Goal: Navigation & Orientation: Find specific page/section

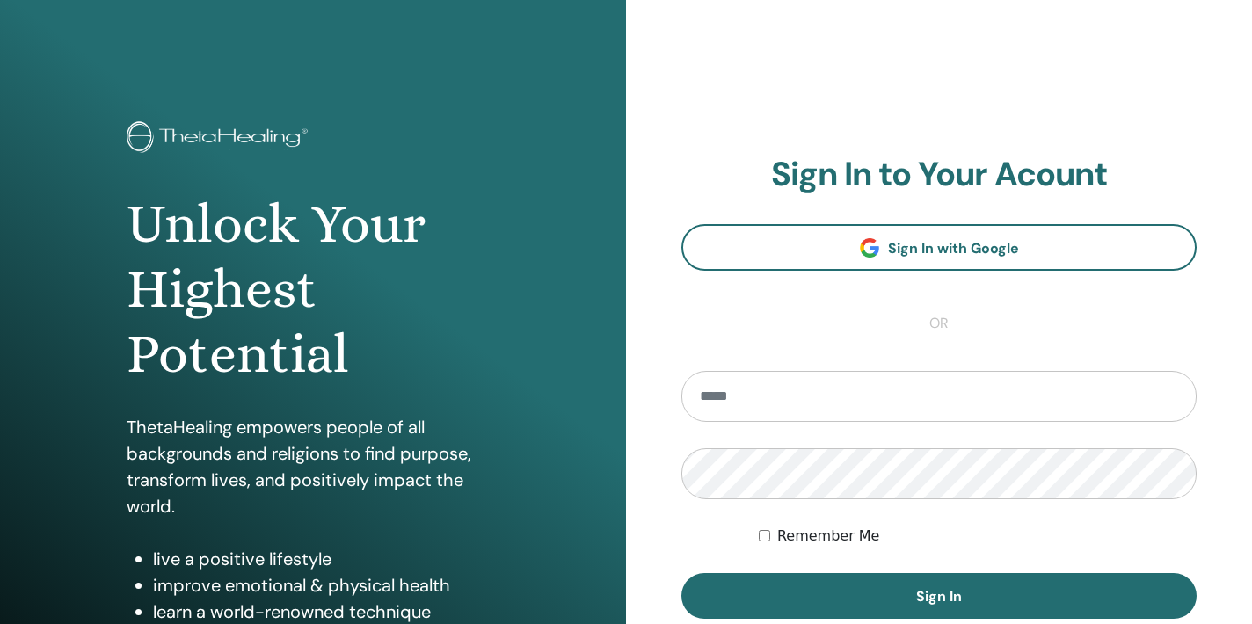
click at [752, 394] on input "email" at bounding box center [938, 396] width 515 height 51
type input "**********"
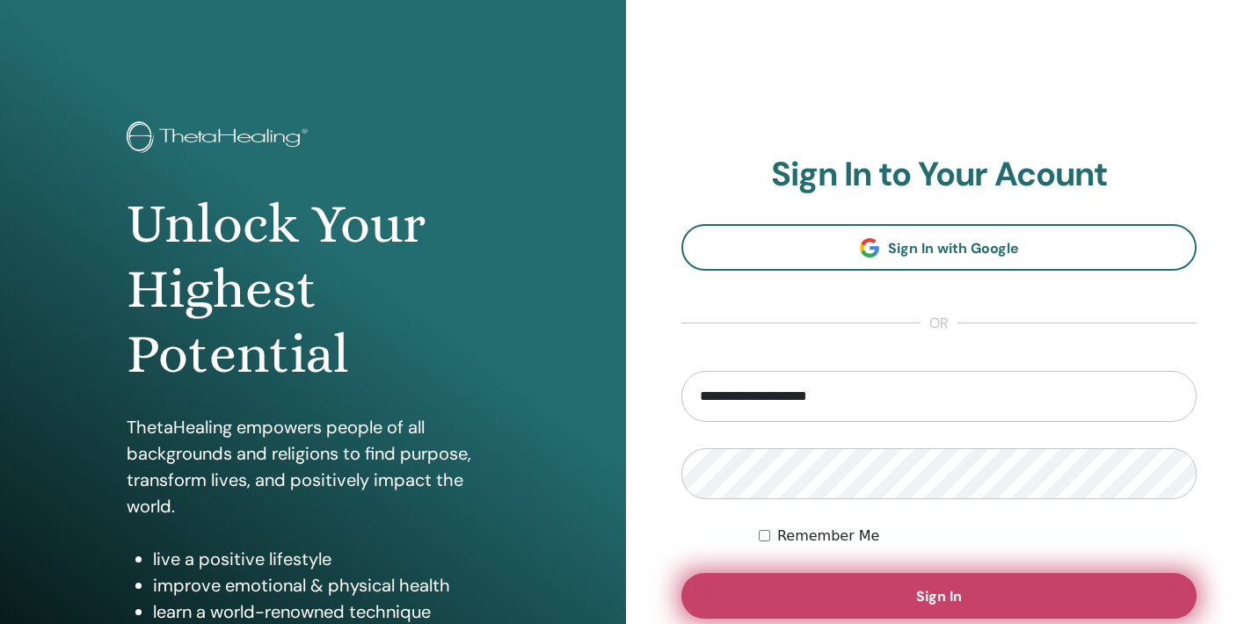
click at [847, 603] on button "Sign In" at bounding box center [938, 596] width 515 height 46
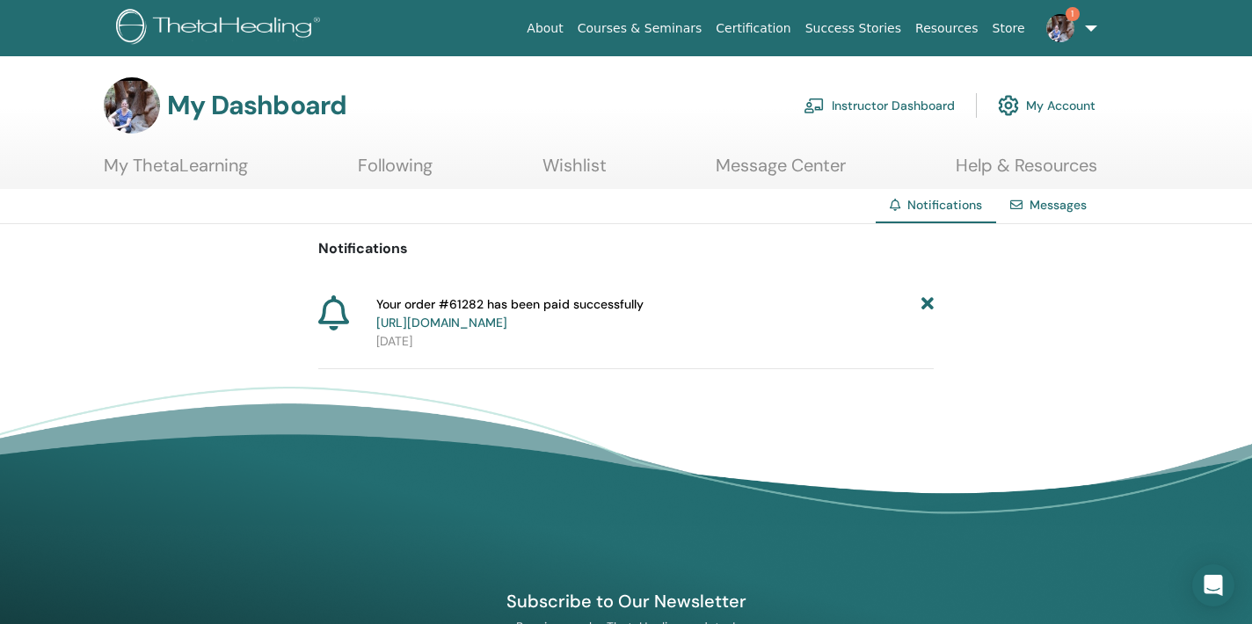
click at [507, 322] on link "[URL][DOMAIN_NAME]" at bounding box center [441, 323] width 131 height 16
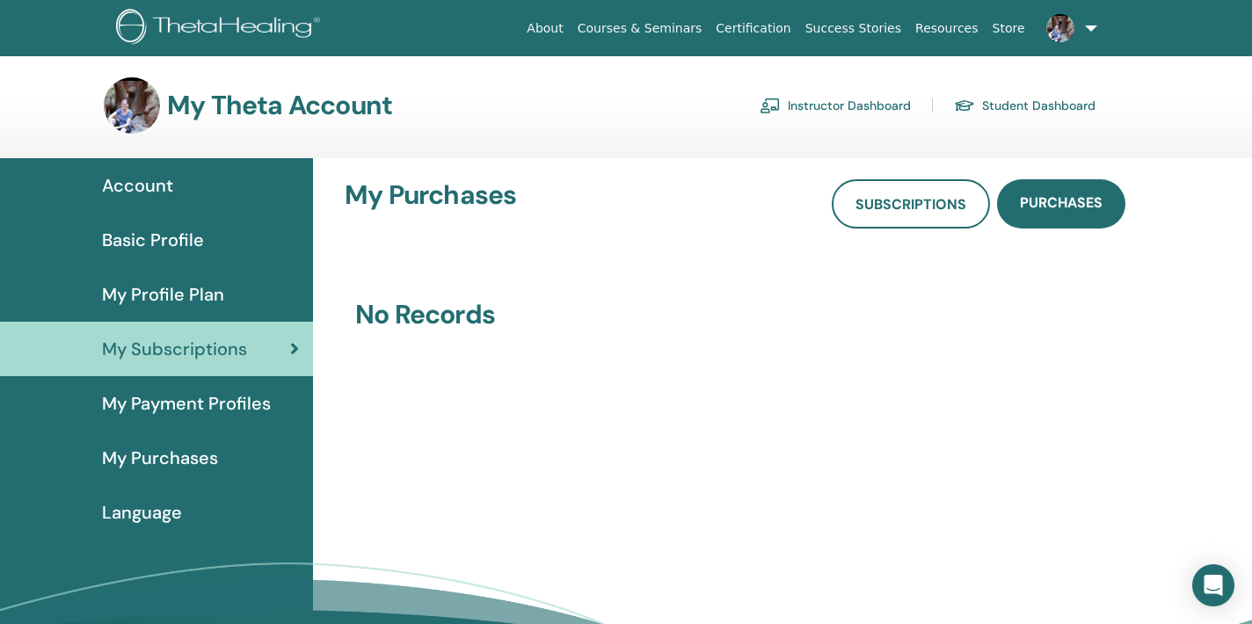
click at [833, 98] on link "Instructor Dashboard" at bounding box center [834, 105] width 151 height 28
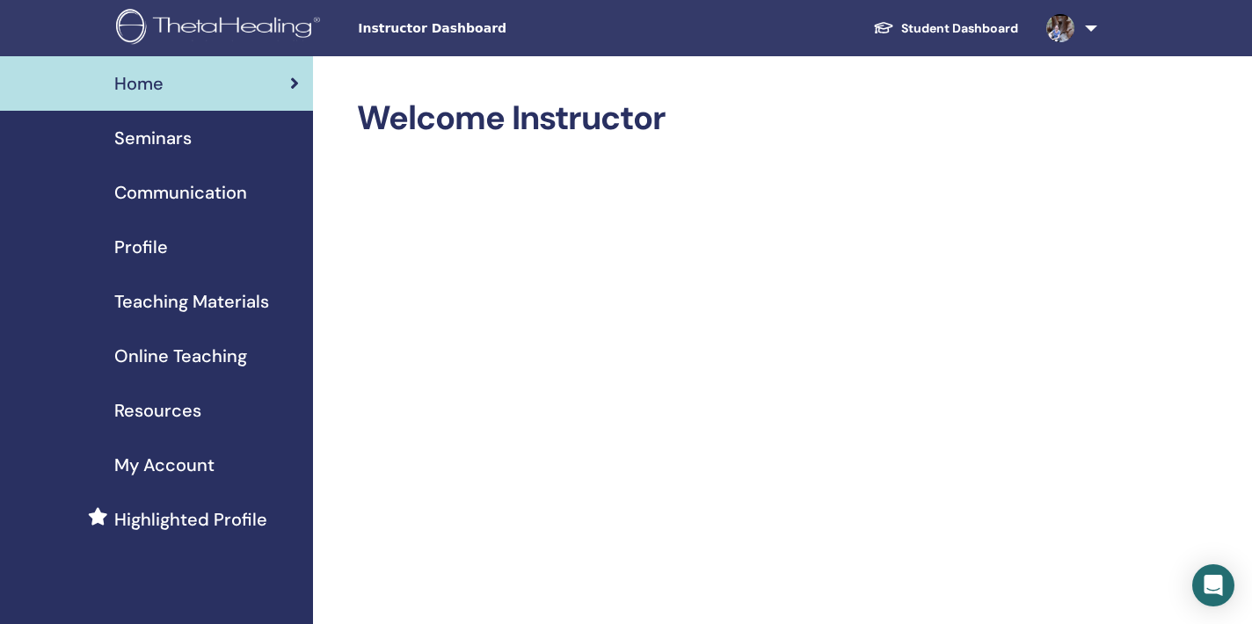
click at [153, 137] on span "Seminars" at bounding box center [152, 138] width 77 height 26
